Goal: Navigation & Orientation: Understand site structure

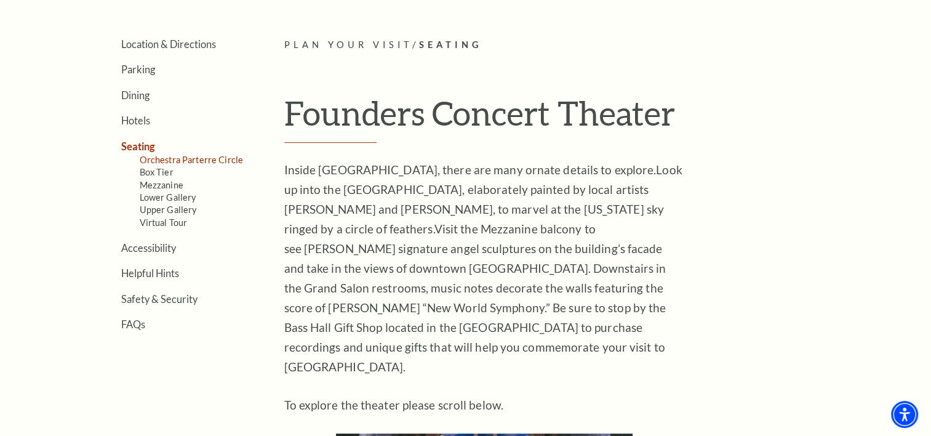
click at [223, 158] on link "Orchestra Parterre Circle" at bounding box center [192, 160] width 104 height 10
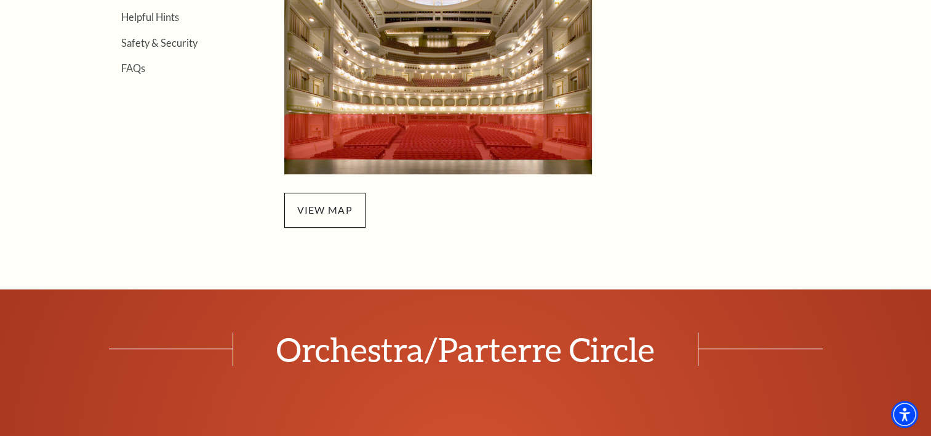
scroll to position [492, 0]
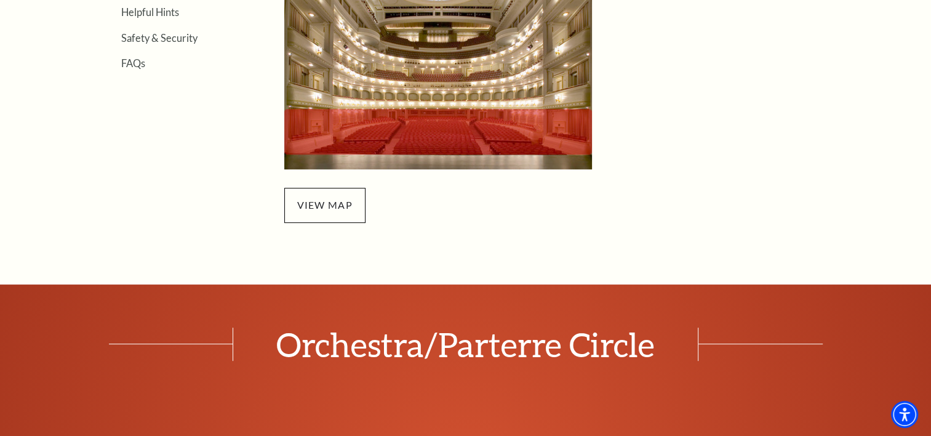
click at [384, 140] on img at bounding box center [438, 72] width 308 height 194
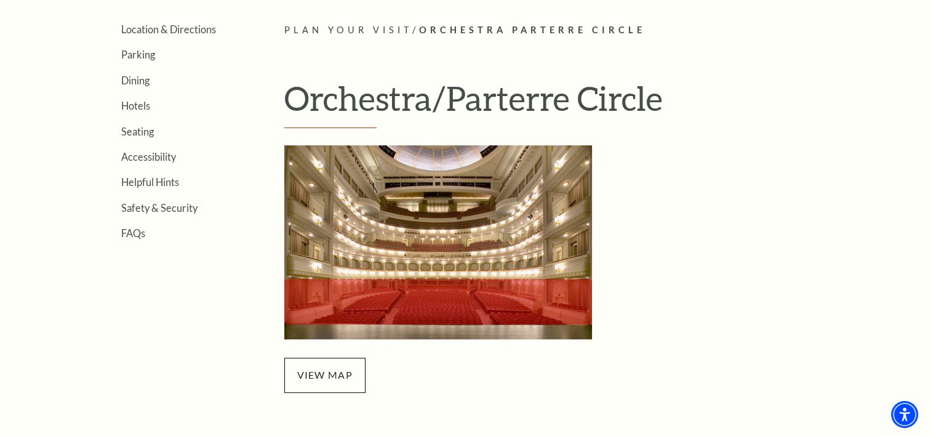
scroll to position [246, 0]
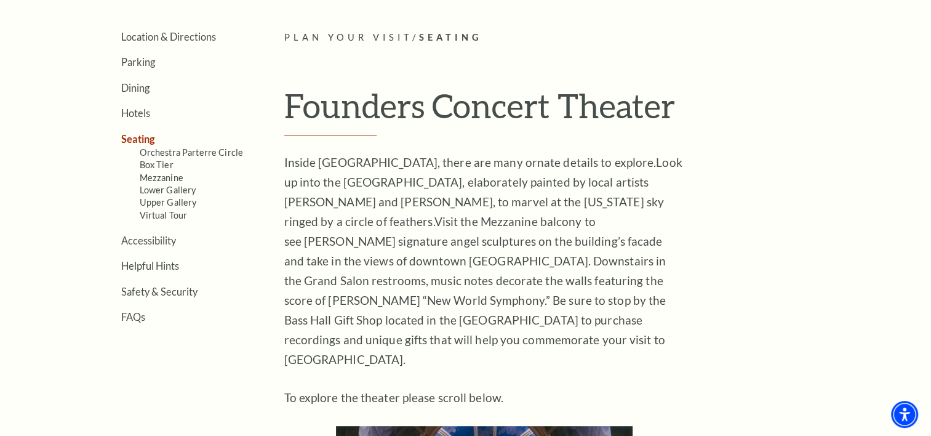
scroll to position [308, 0]
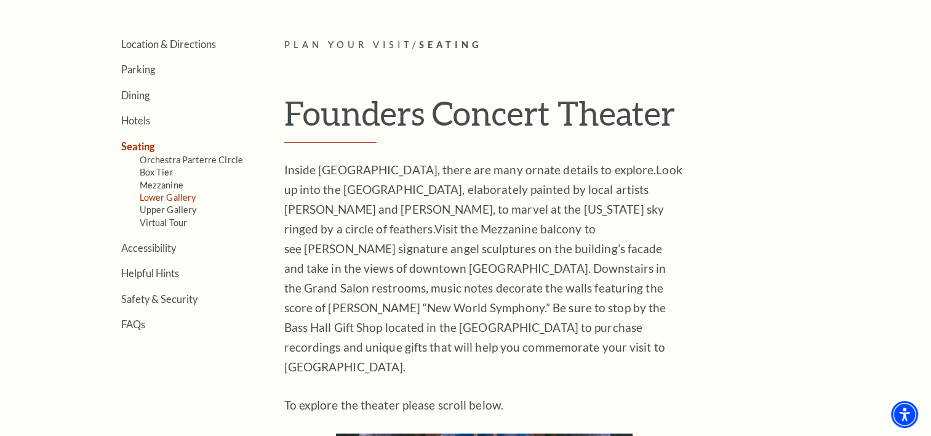
click at [172, 192] on link "Lower Gallery" at bounding box center [168, 197] width 57 height 10
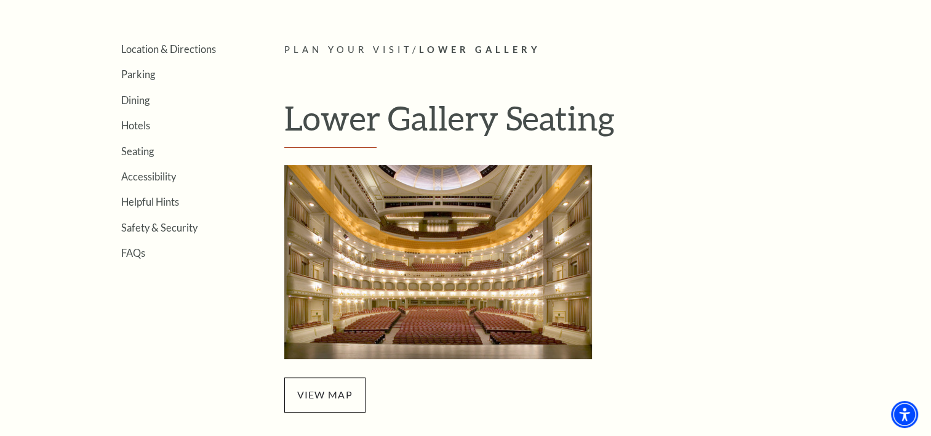
scroll to position [308, 0]
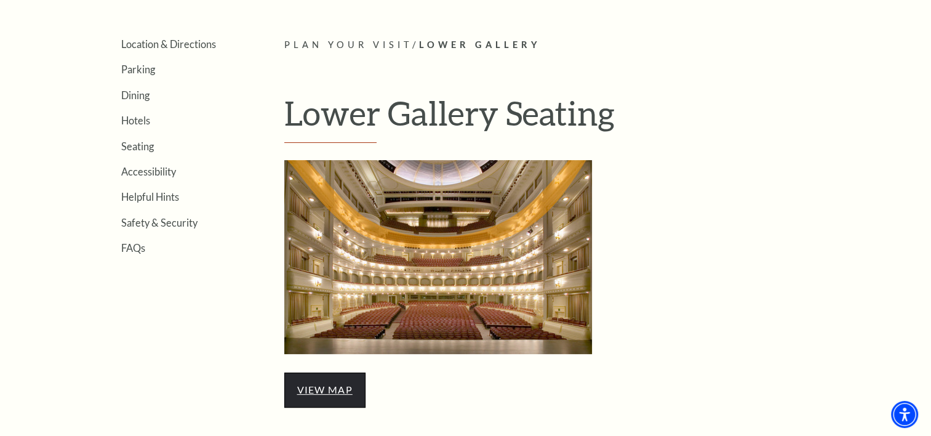
click at [344, 392] on link "view map" at bounding box center [324, 390] width 55 height 12
click at [426, 281] on img "Lower Gallery - open in a new tab" at bounding box center [438, 257] width 308 height 194
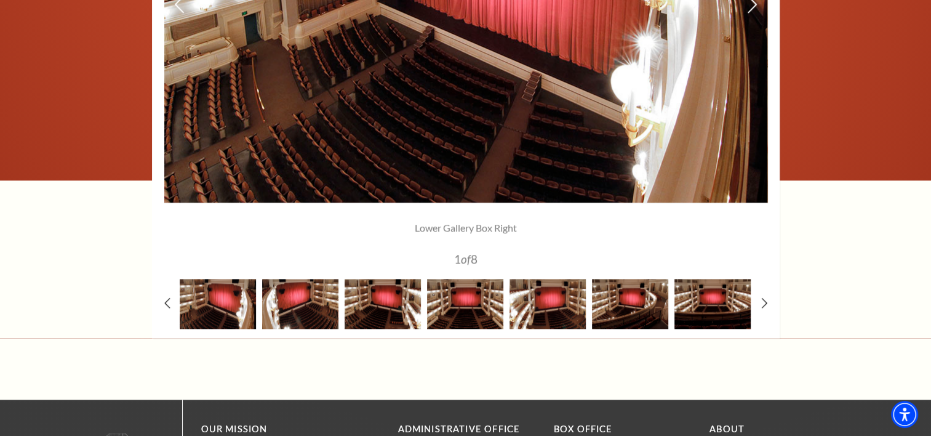
scroll to position [1108, 0]
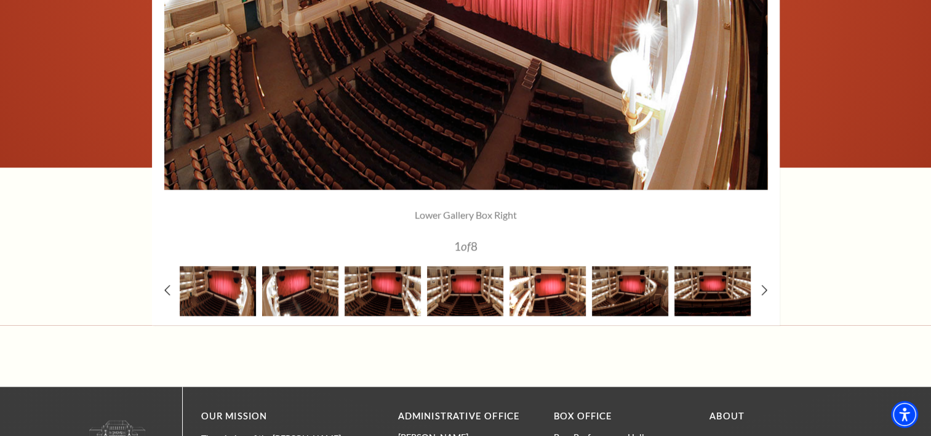
click at [557, 298] on img at bounding box center [548, 291] width 76 height 50
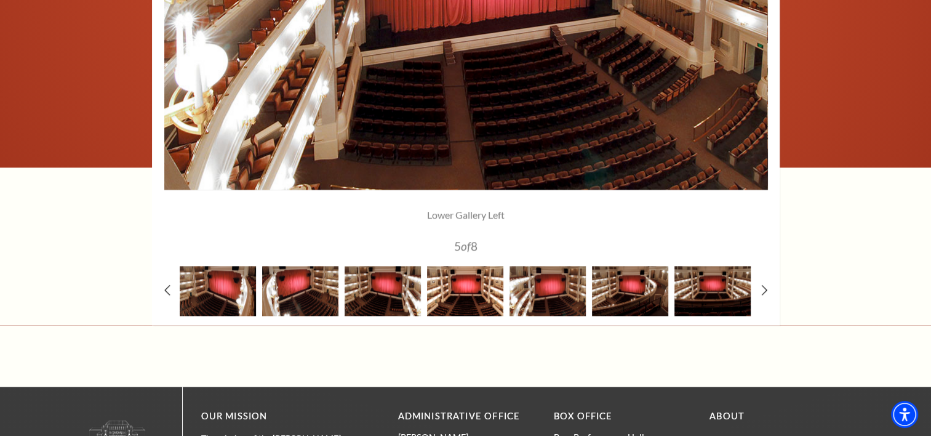
click at [475, 301] on img at bounding box center [465, 291] width 76 height 50
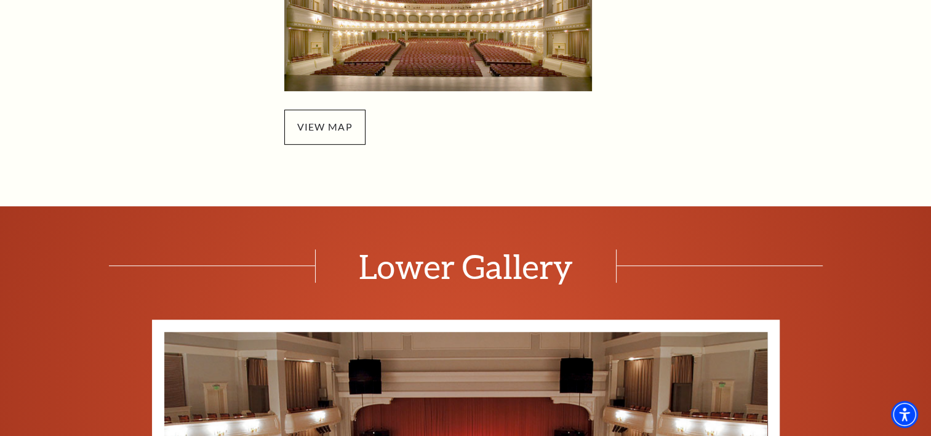
scroll to position [246, 0]
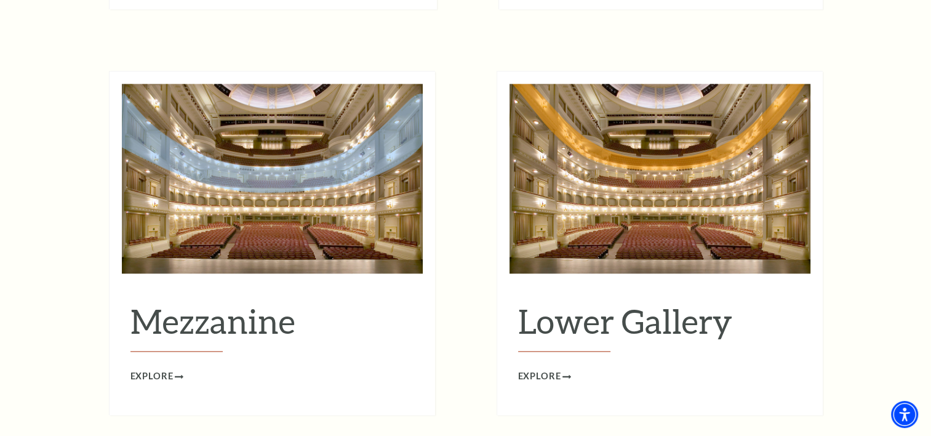
scroll to position [1539, 0]
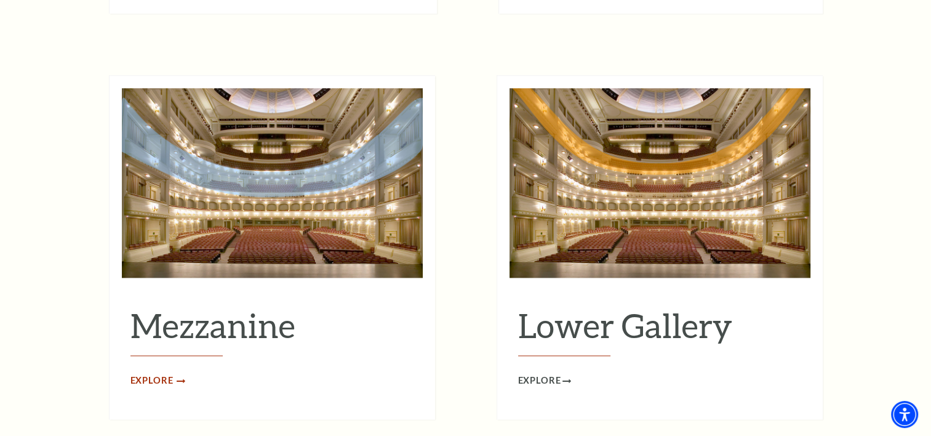
click at [160, 373] on span "Explore" at bounding box center [152, 380] width 43 height 15
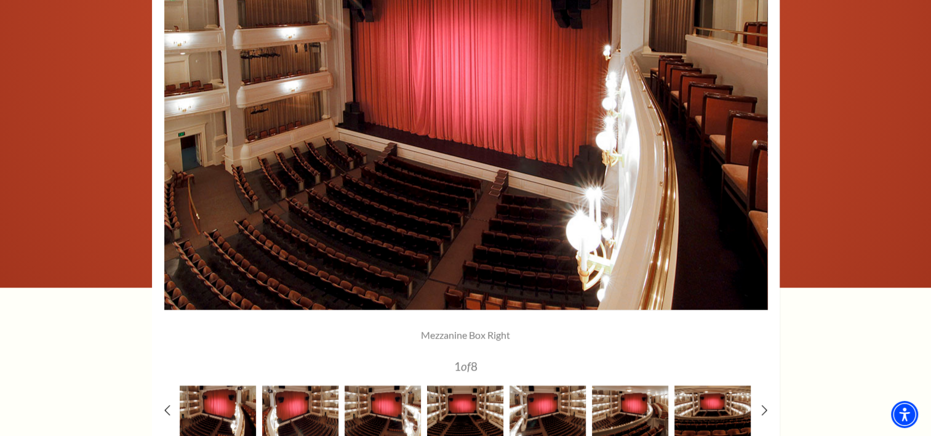
scroll to position [1170, 0]
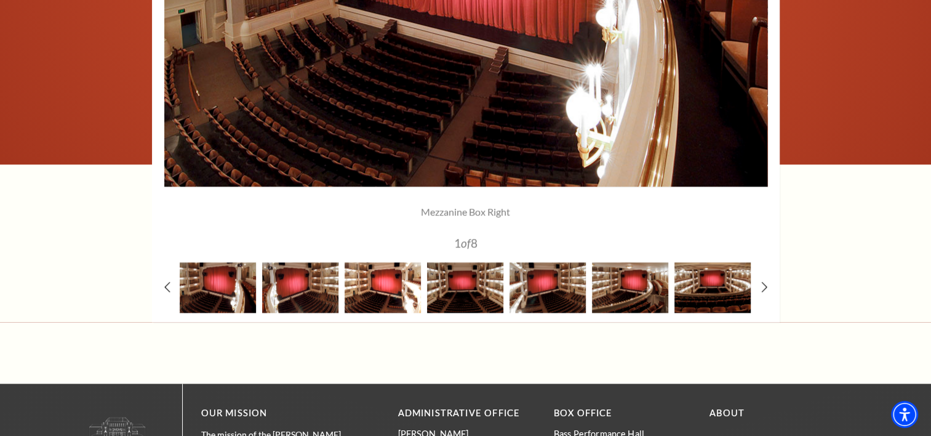
click at [380, 289] on img at bounding box center [383, 287] width 76 height 50
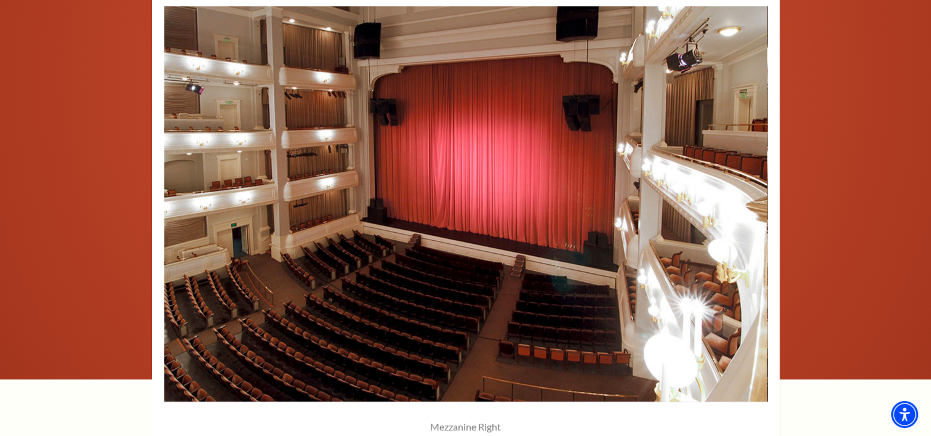
scroll to position [985, 0]
